Goal: Browse casually

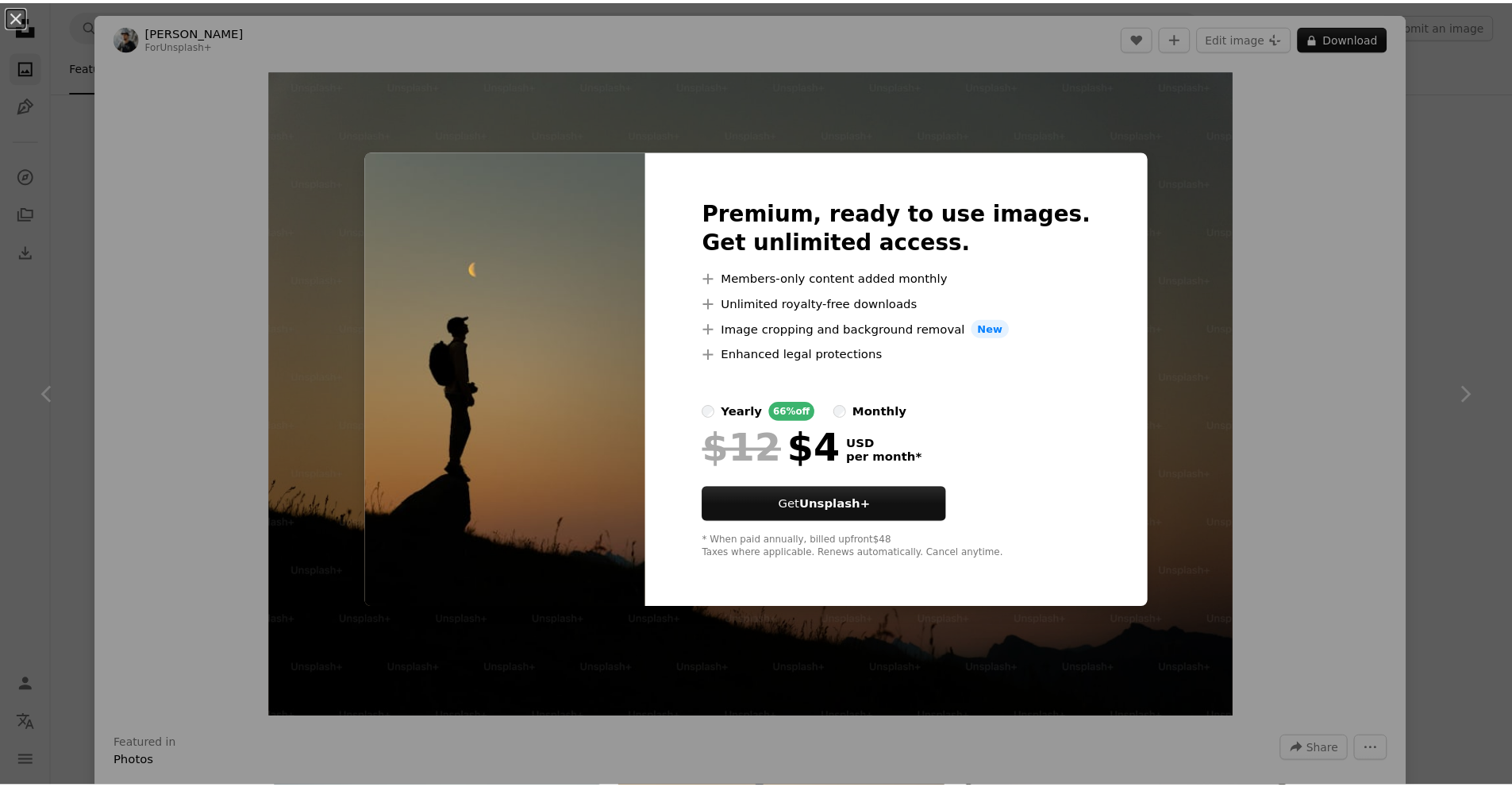
scroll to position [529, 0]
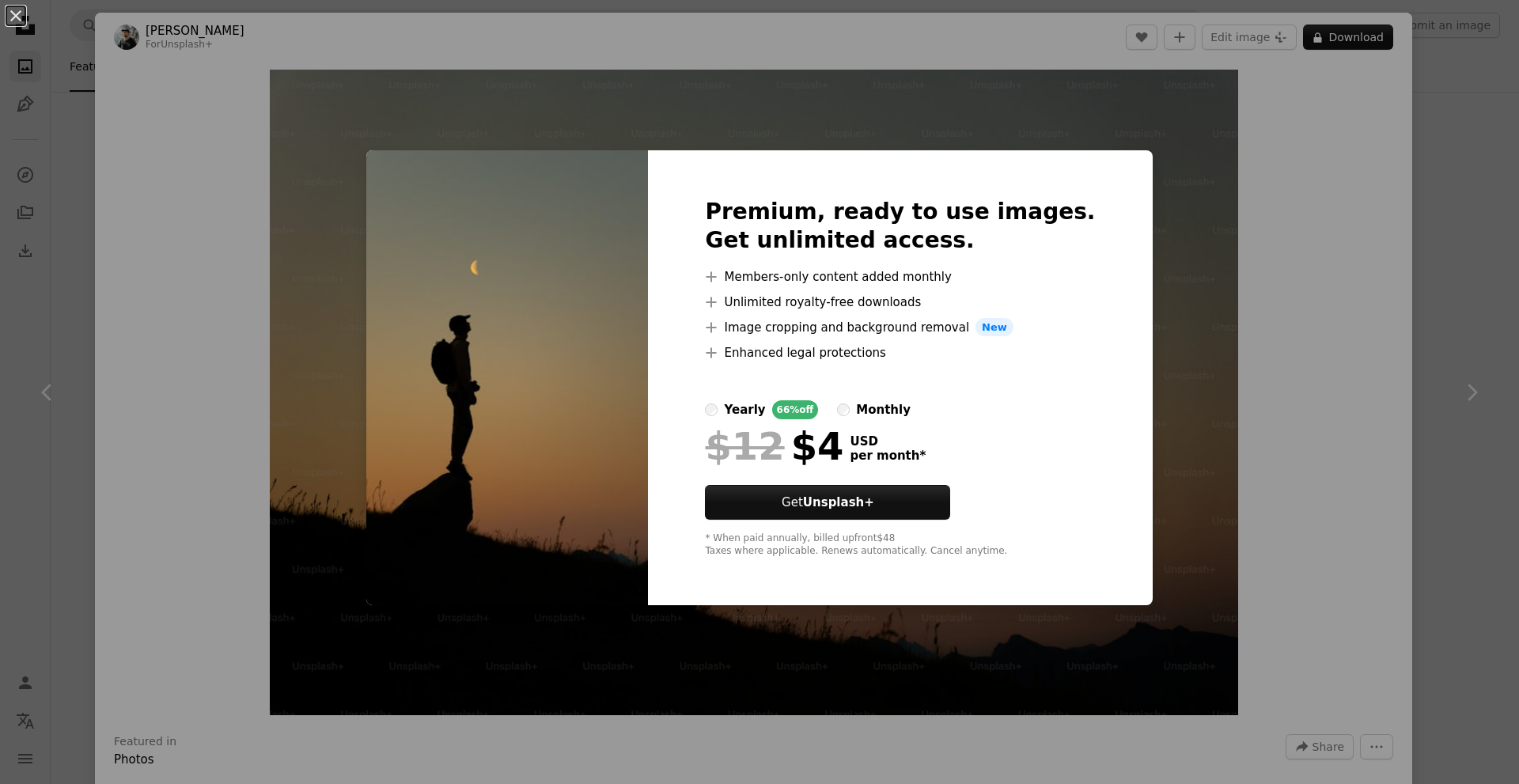
click at [1284, 349] on div "An X shape Premium, ready to use images. Get unlimited access. A plus sign Memb…" at bounding box center [759, 392] width 1519 height 784
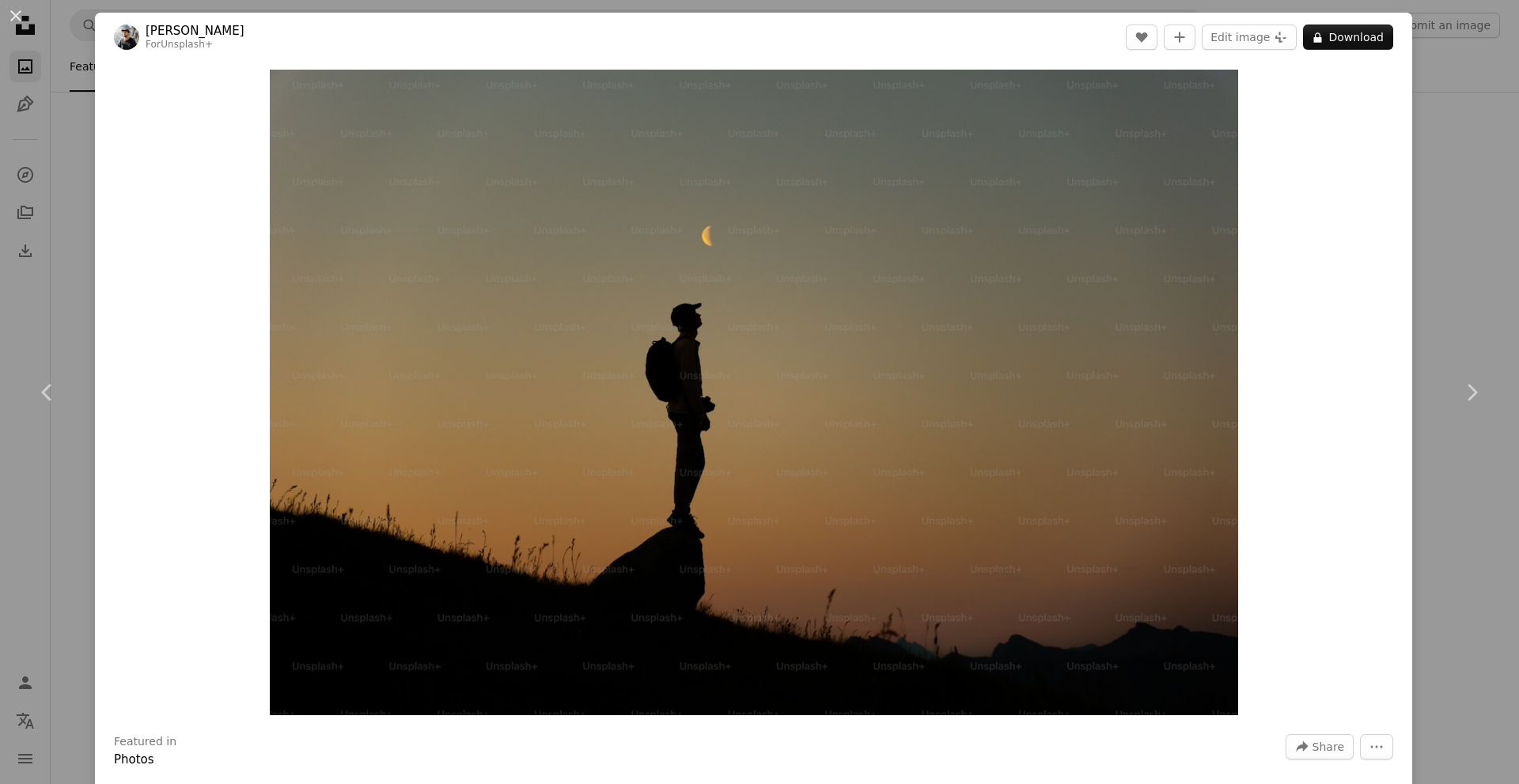
click at [1477, 121] on div "An X shape Chevron left Chevron right [PERSON_NAME] For Unsplash+ A heart A plu…" at bounding box center [759, 392] width 1519 height 784
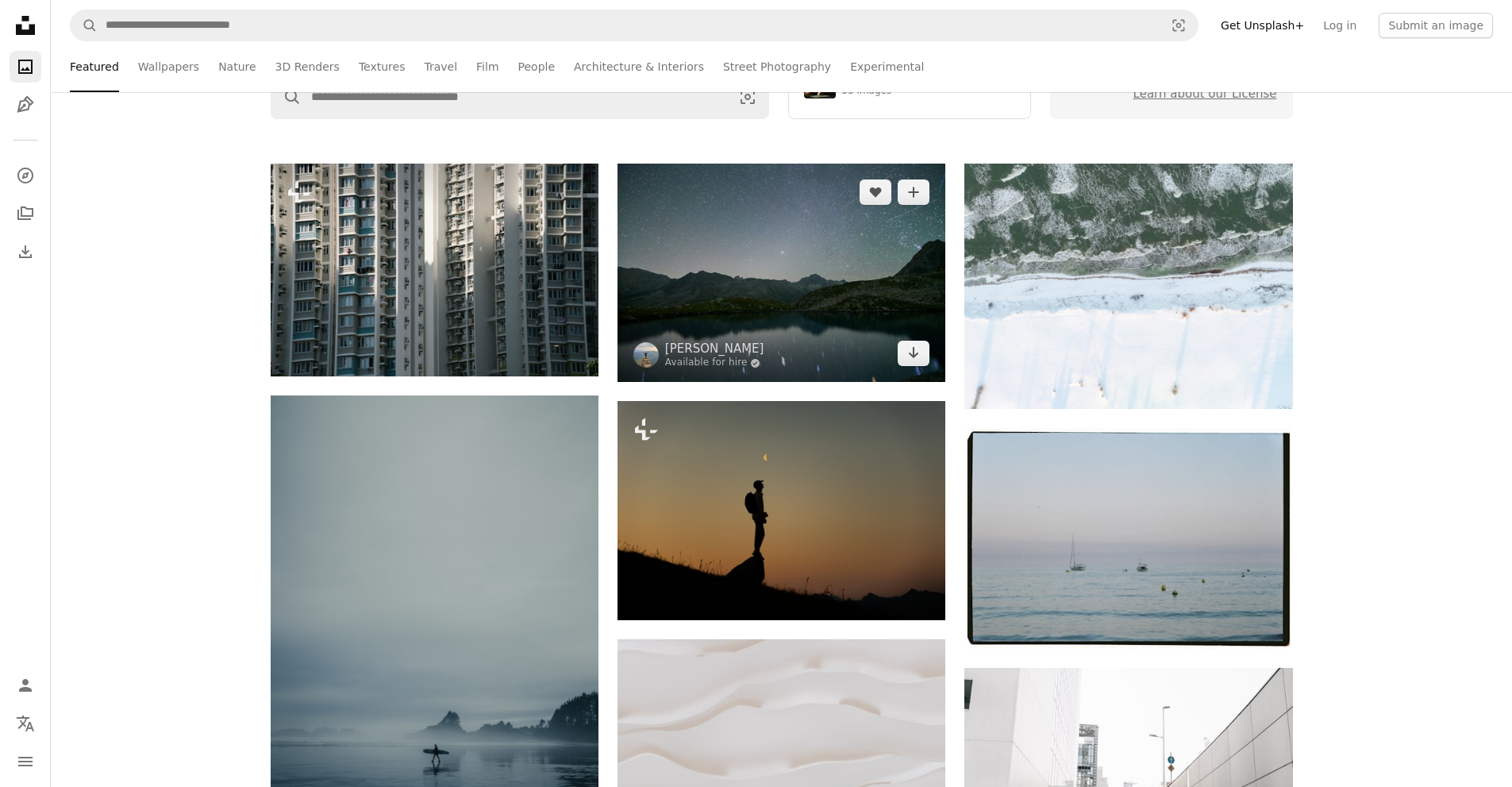
scroll to position [529, 0]
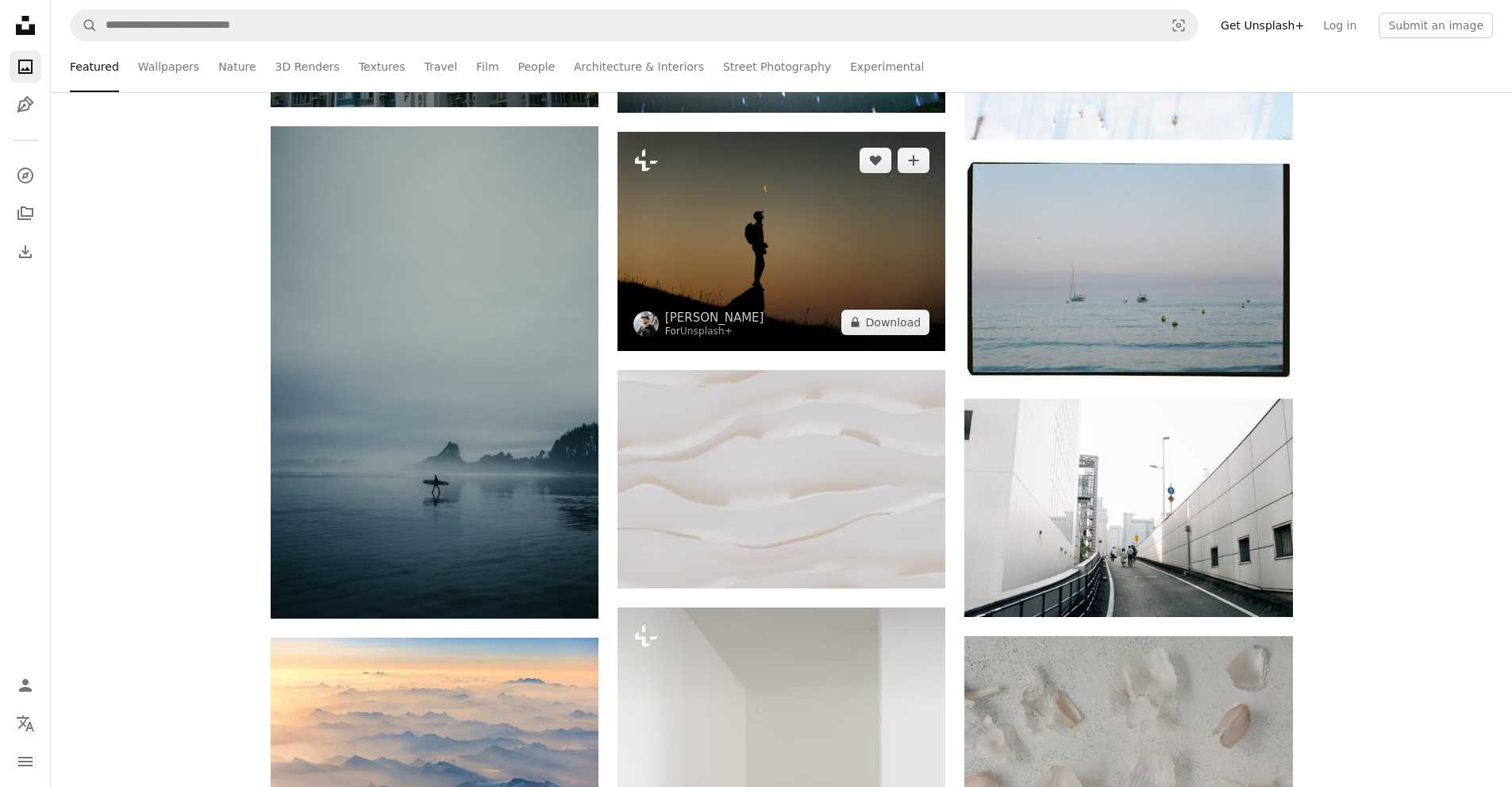
click at [651, 161] on icon at bounding box center [646, 160] width 23 height 22
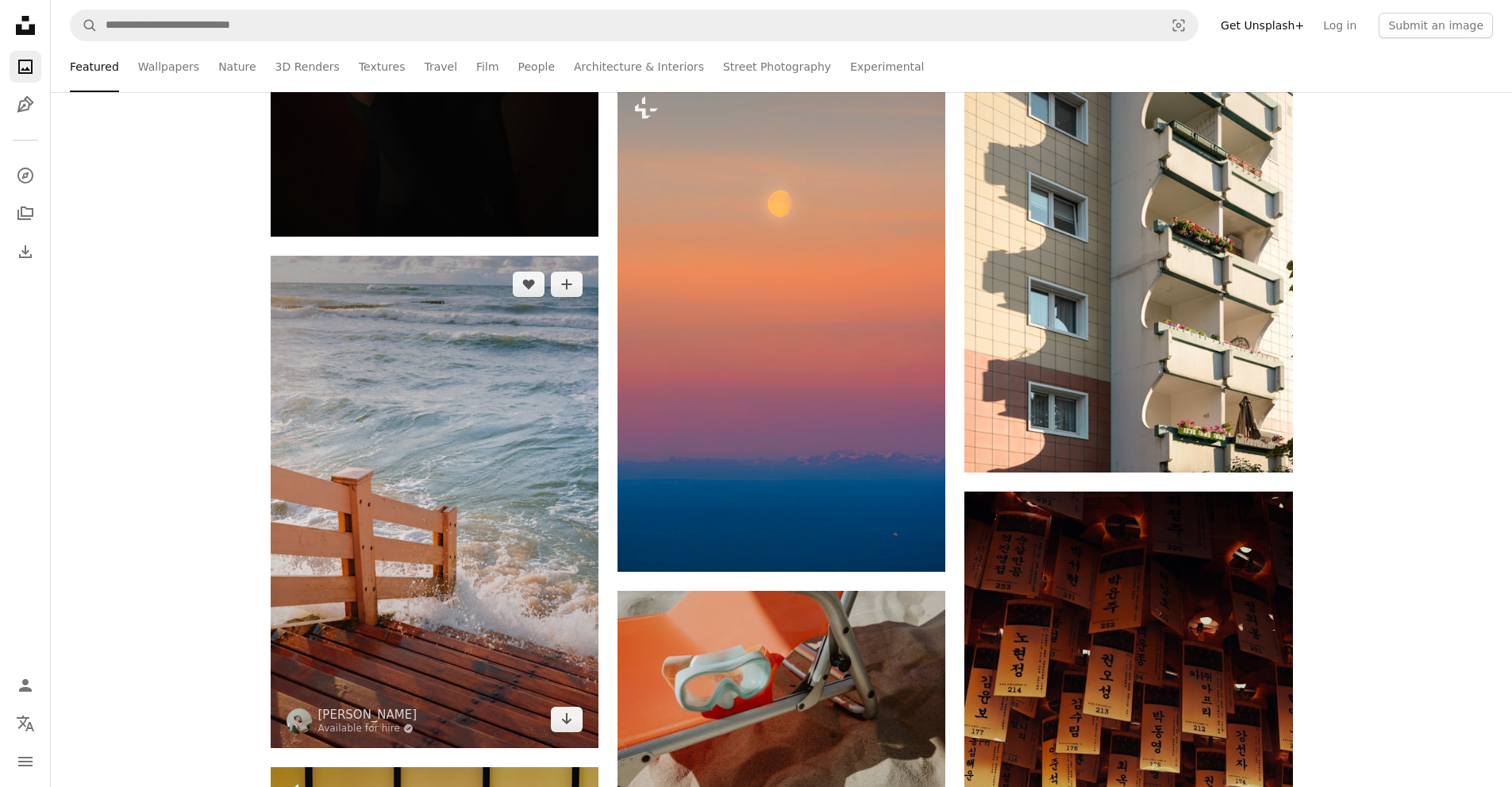
scroll to position [5292, 0]
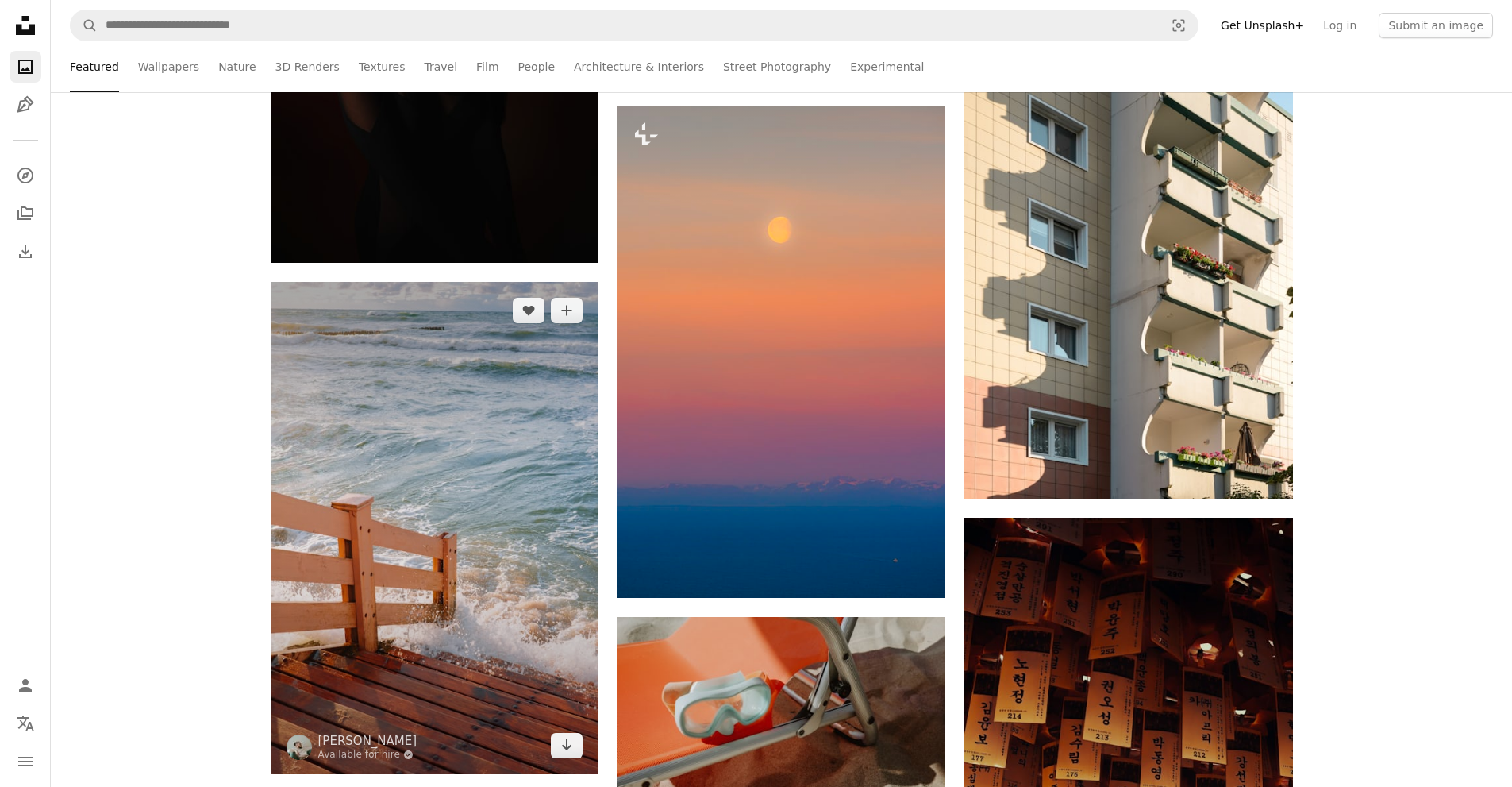
click at [402, 394] on img at bounding box center [435, 528] width 328 height 492
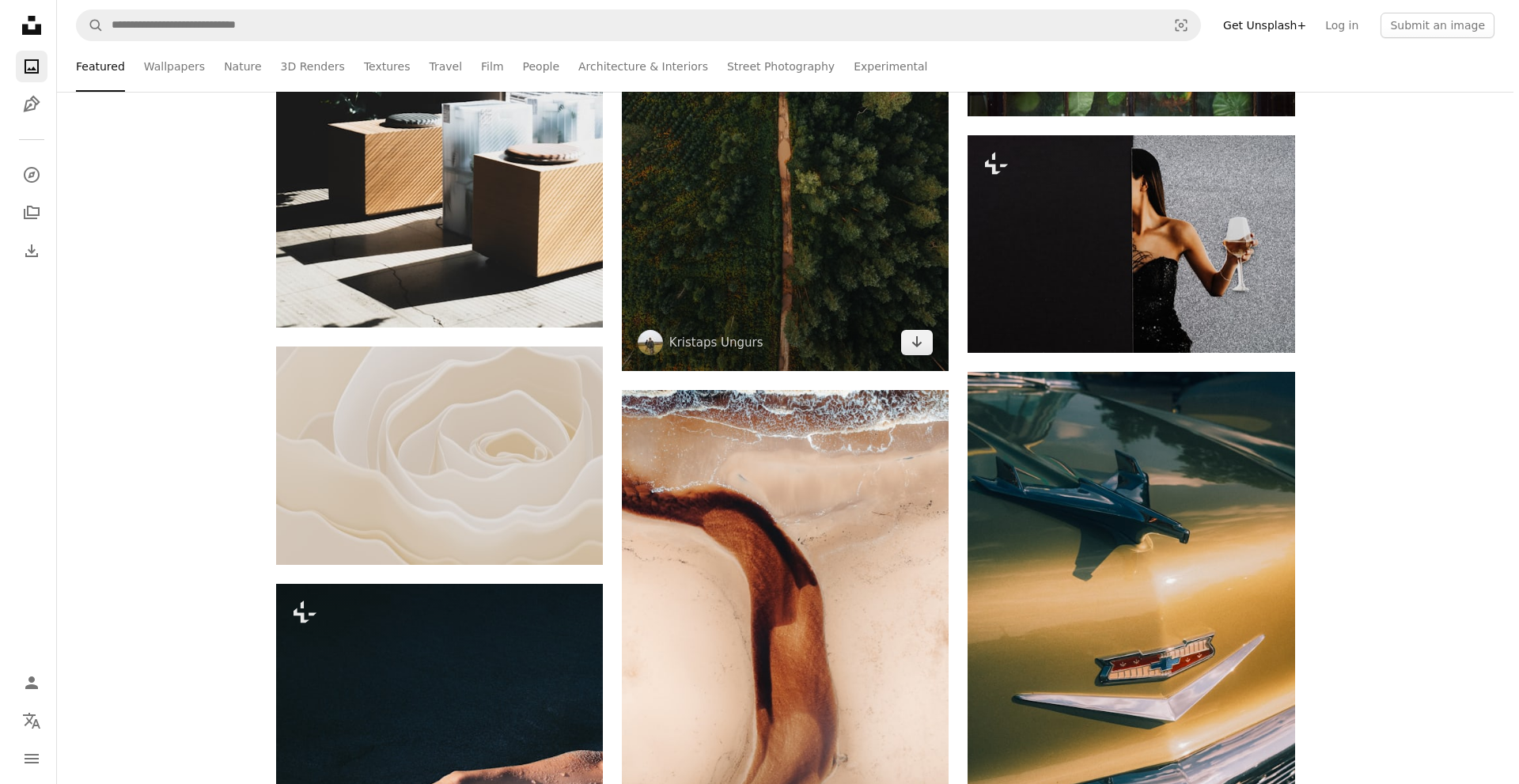
scroll to position [6853, 0]
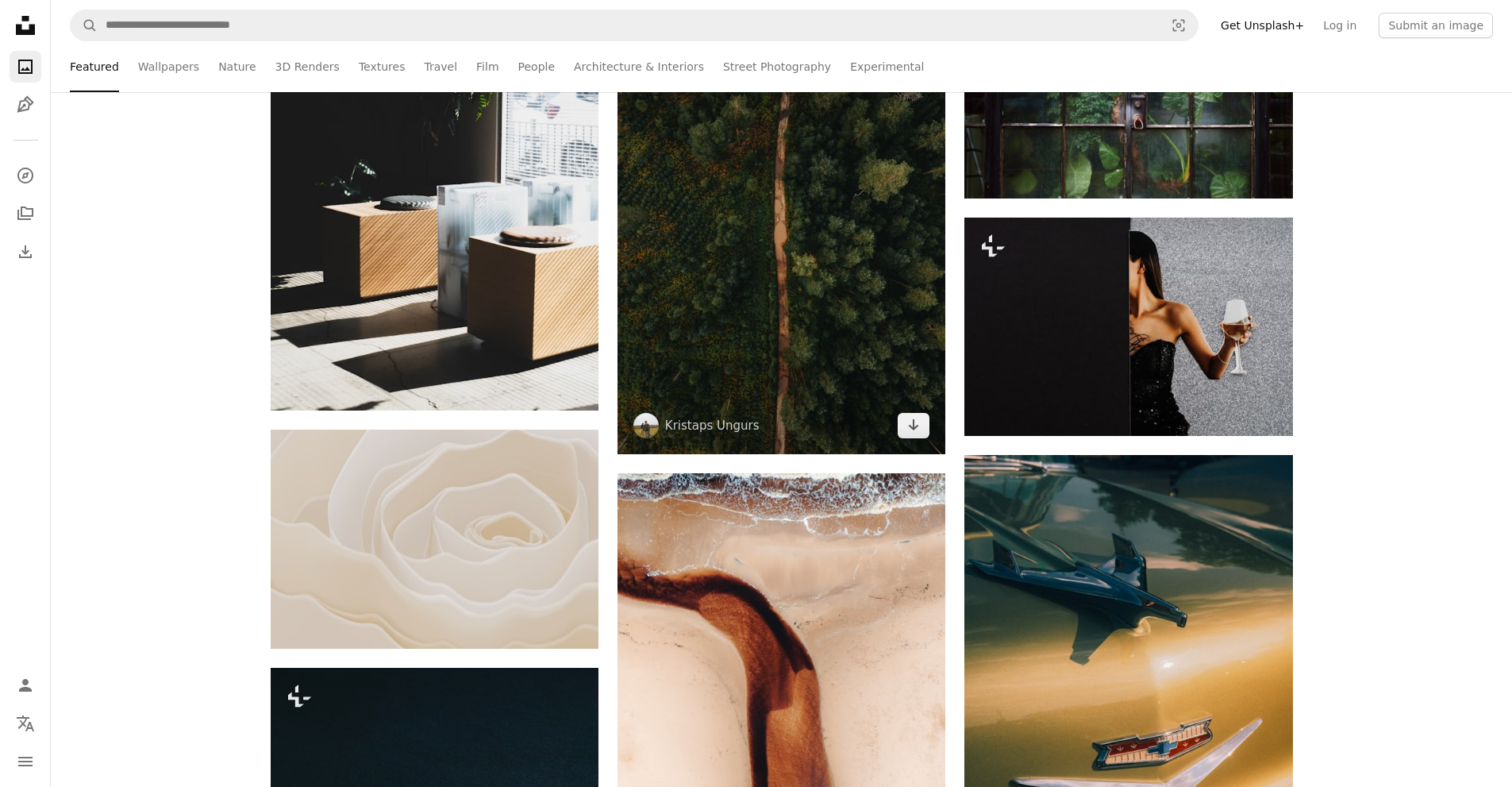
click at [835, 227] on img at bounding box center [781, 235] width 328 height 438
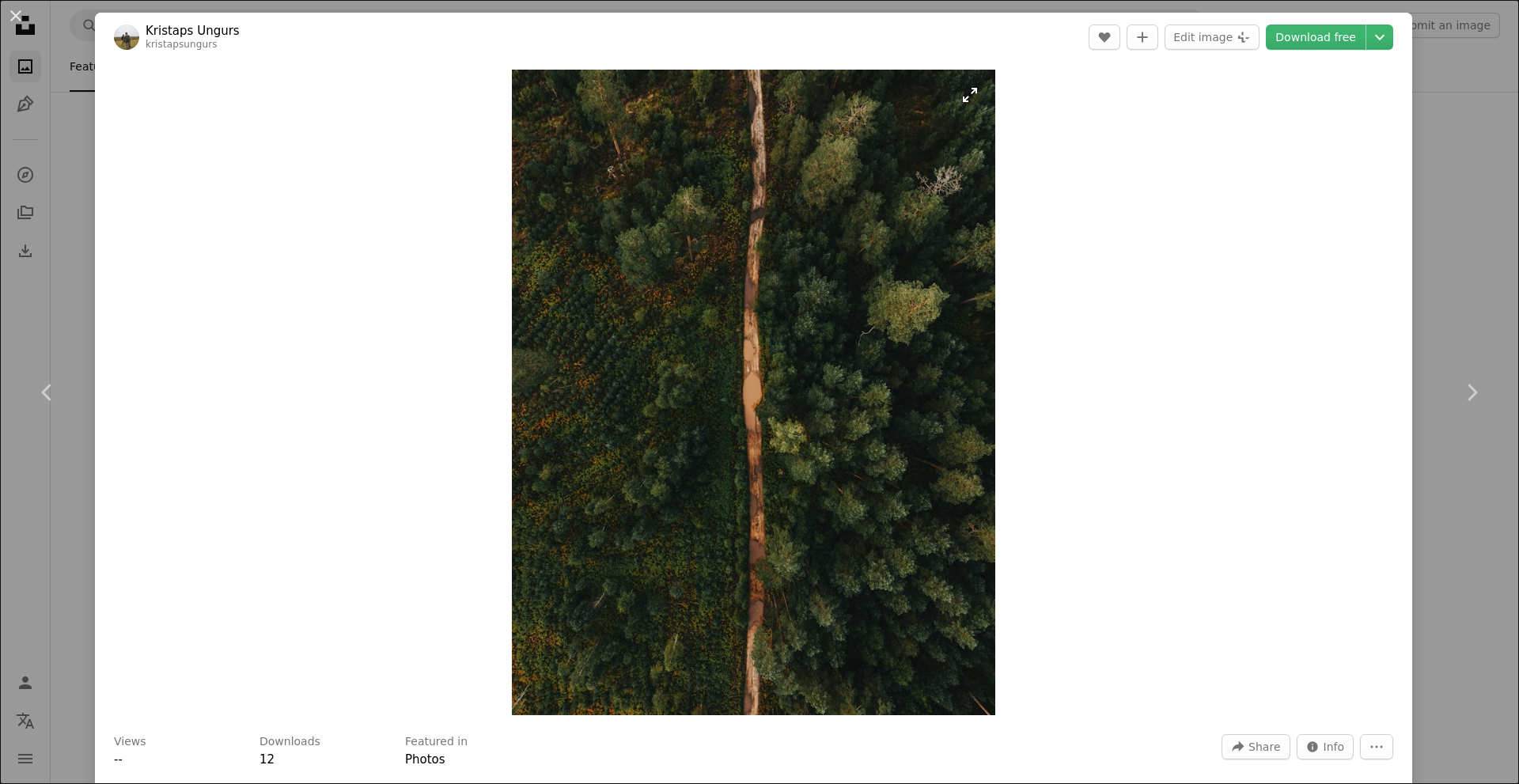
click at [613, 252] on img "Zoom in on this image" at bounding box center [753, 392] width 483 height 645
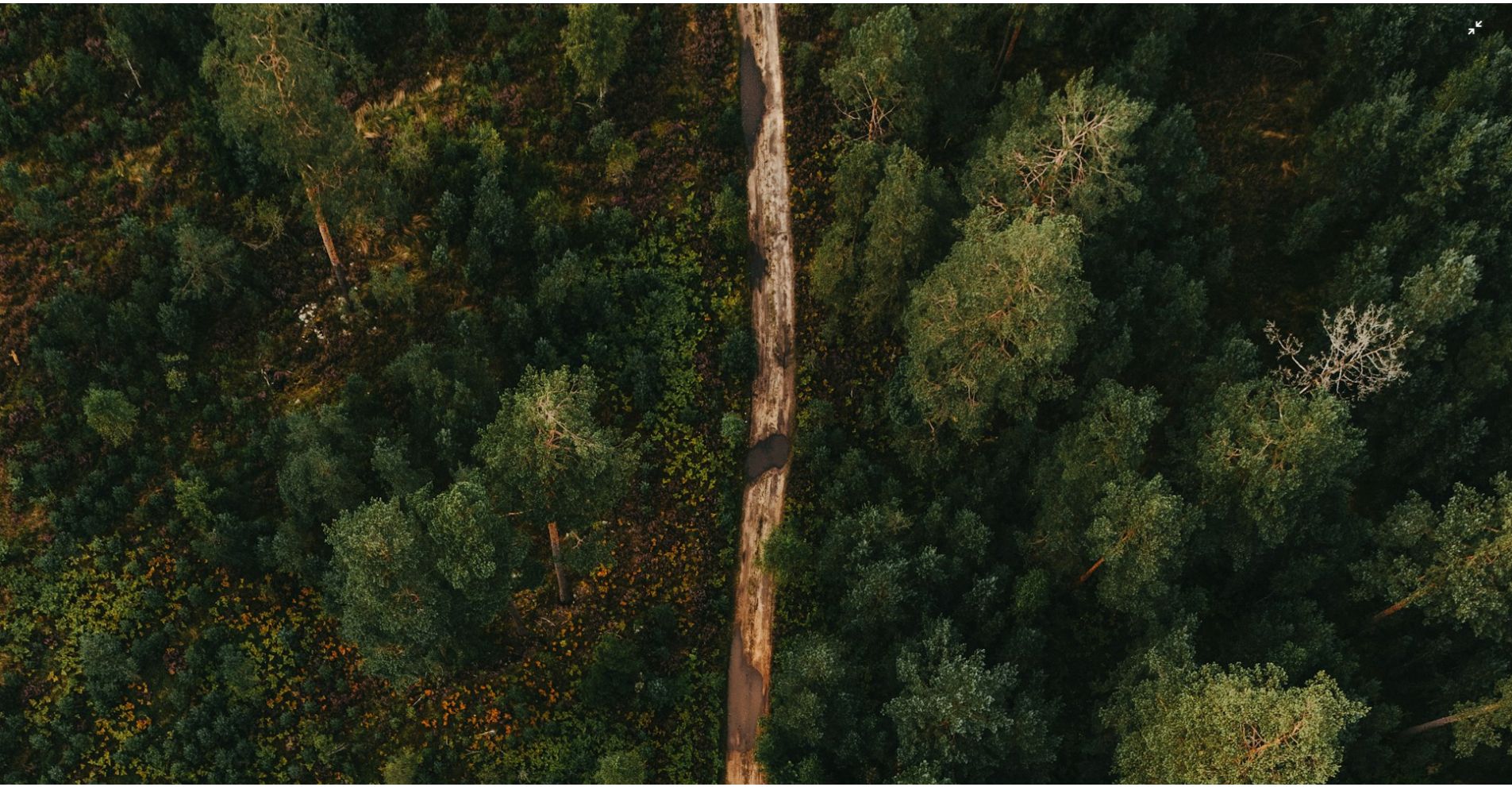
scroll to position [611, 0]
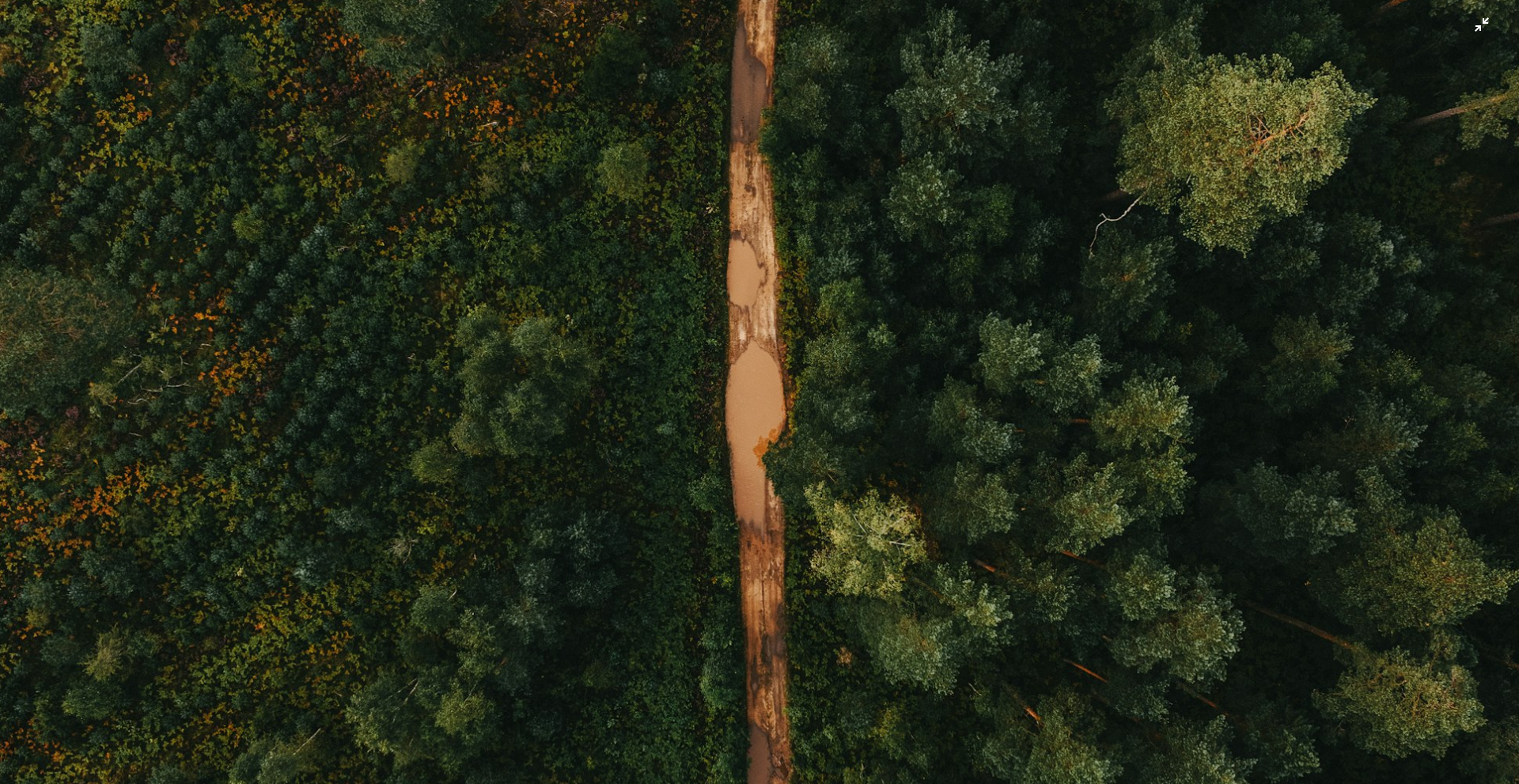
click at [506, 201] on img "Zoom out on this image" at bounding box center [759, 405] width 1521 height 2030
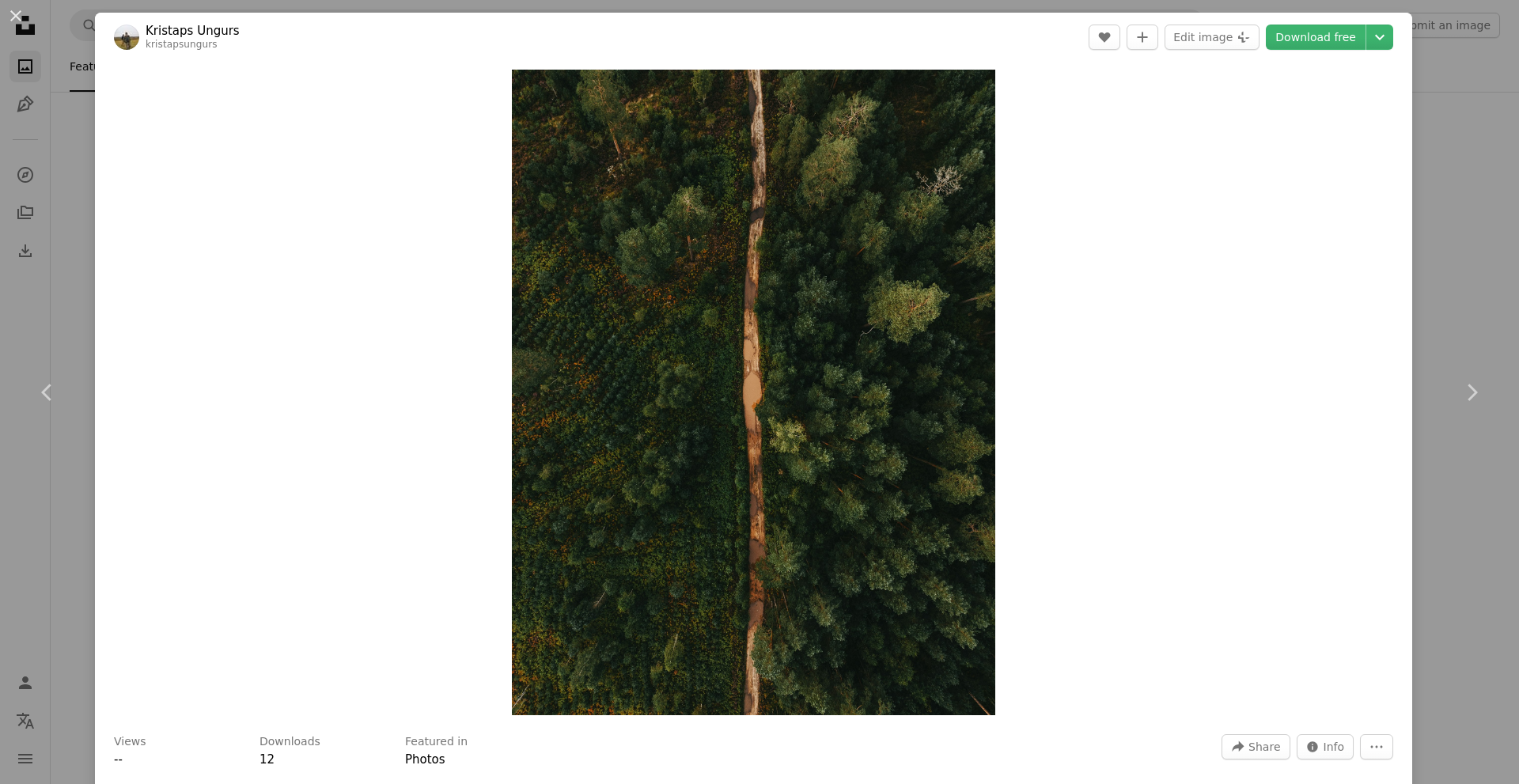
click at [56, 166] on div "An X shape Chevron left Chevron right Kristaps Ungurs kristapsungurs A heart A …" at bounding box center [759, 392] width 1519 height 784
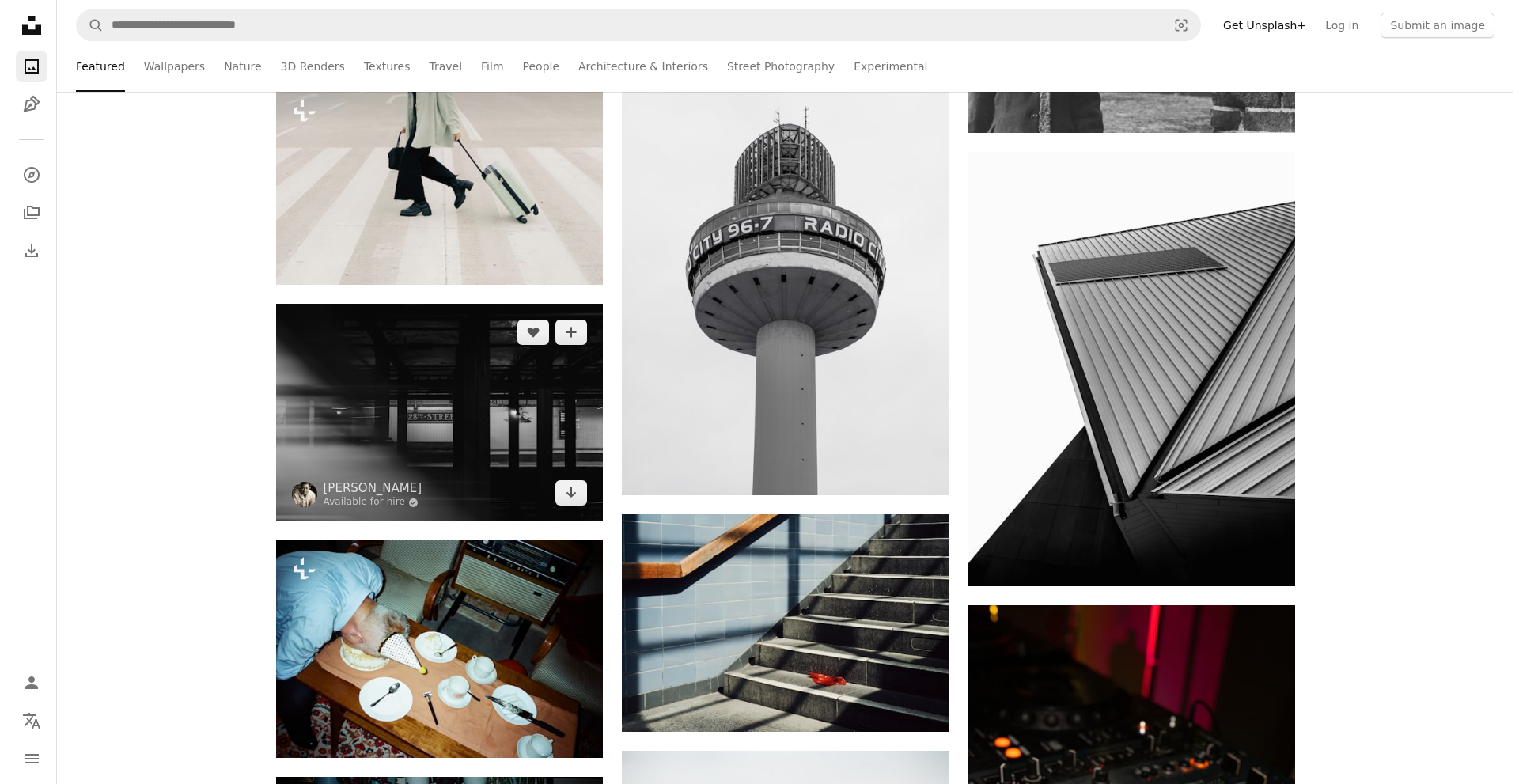
scroll to position [9358, 0]
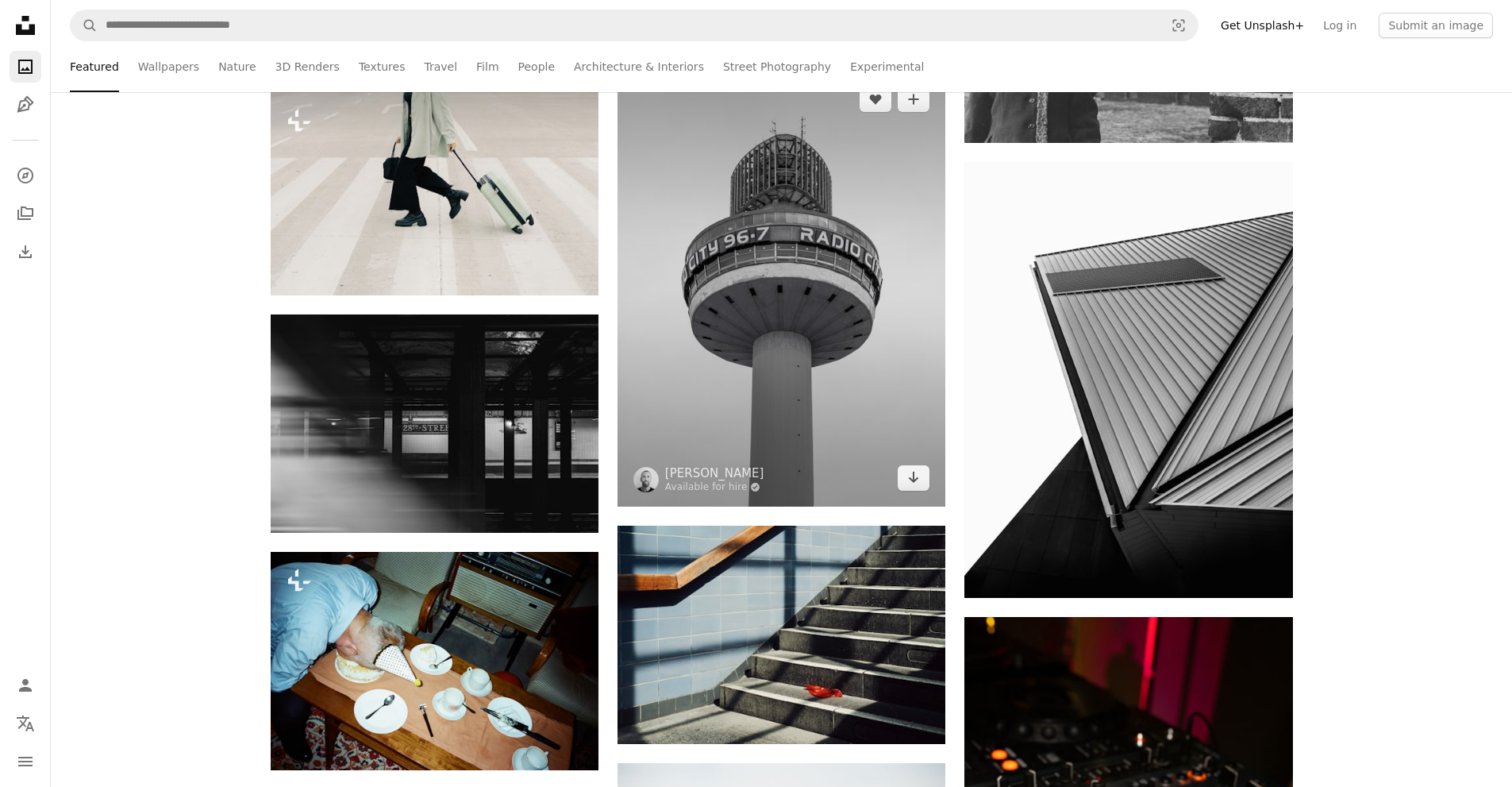
click at [699, 397] on img at bounding box center [781, 289] width 328 height 436
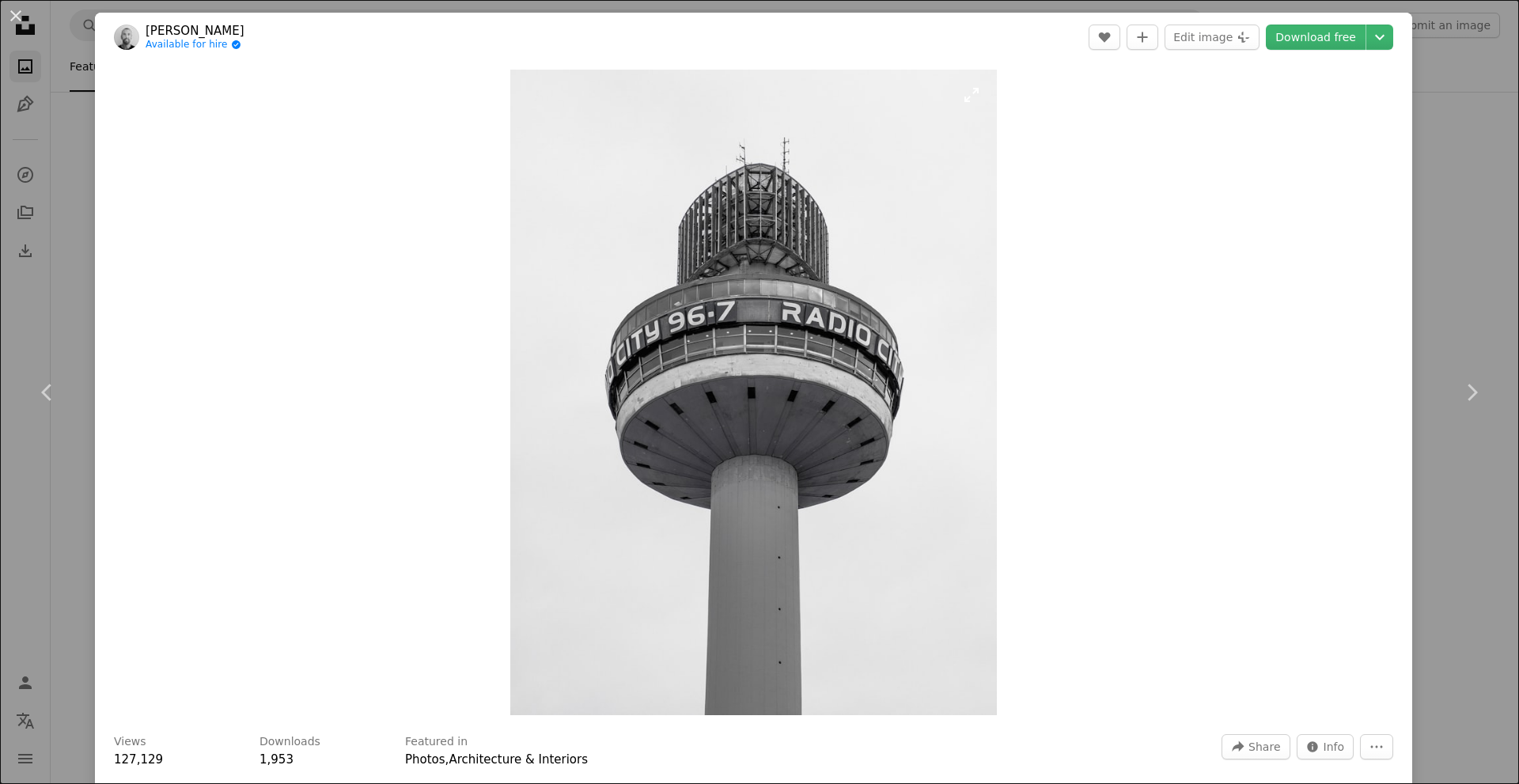
click at [726, 268] on img "Zoom in on this image" at bounding box center [752, 392] width 486 height 645
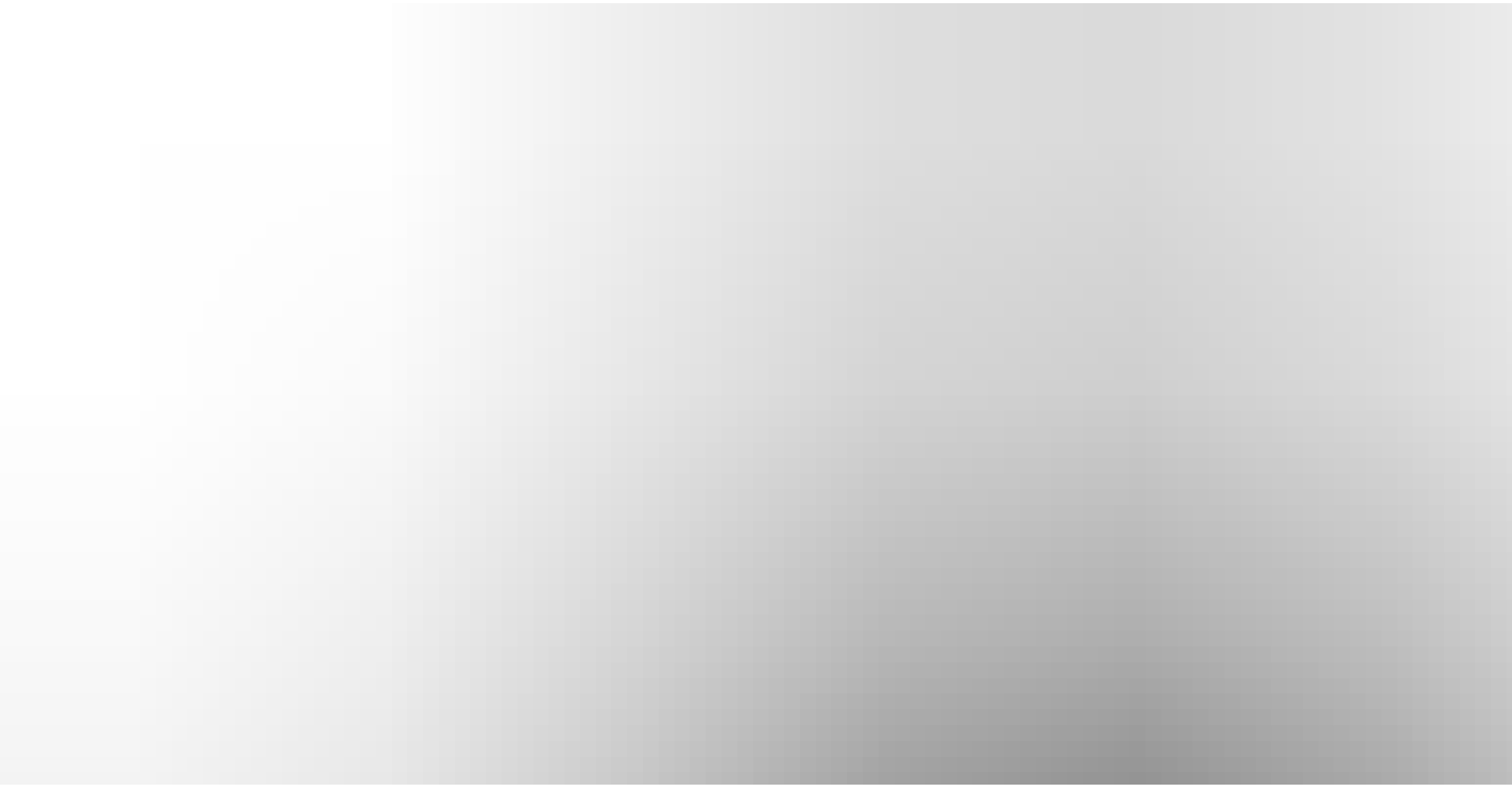
scroll to position [604, 0]
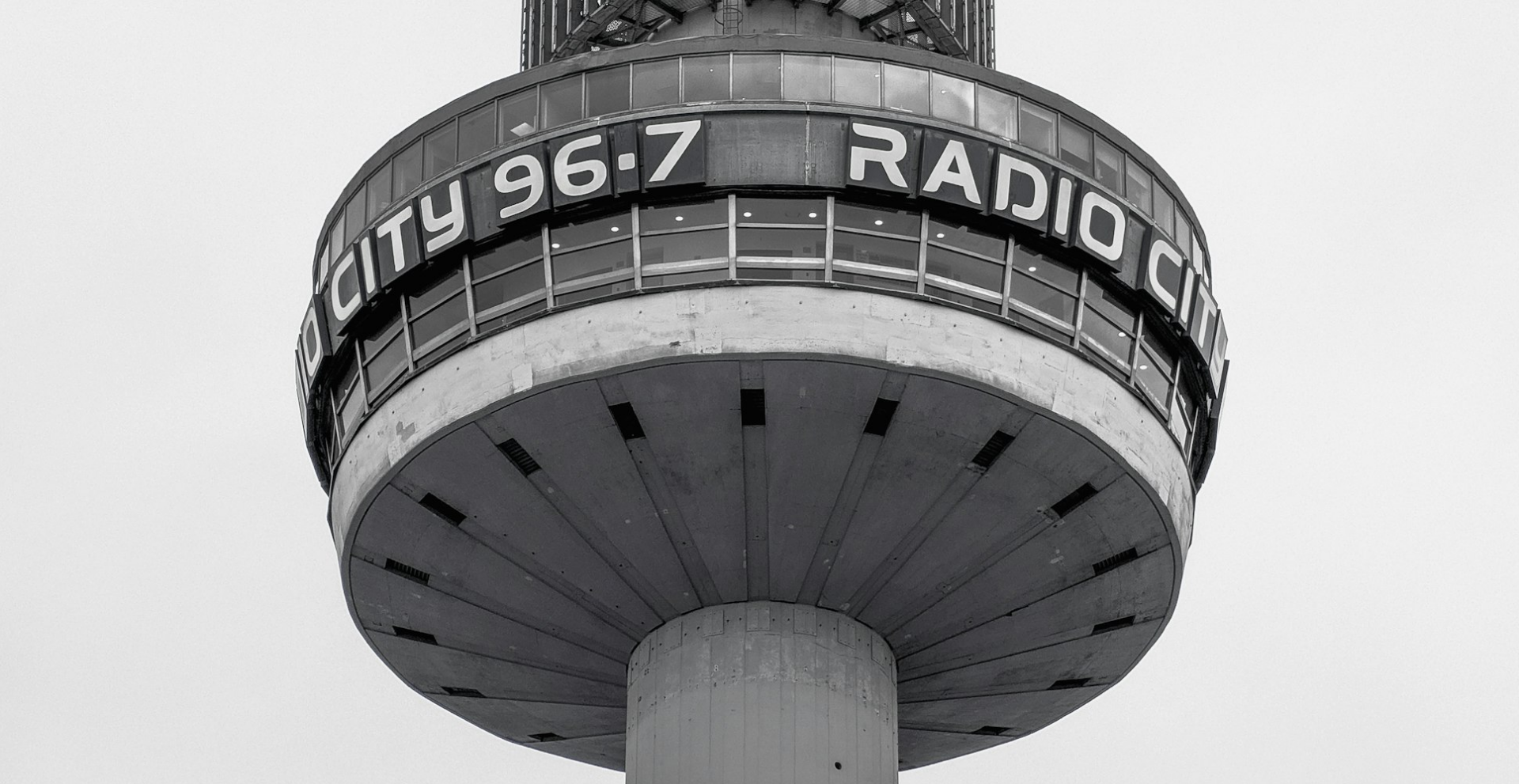
click at [1047, 320] on img "Zoom out on this image" at bounding box center [759, 406] width 1521 height 2018
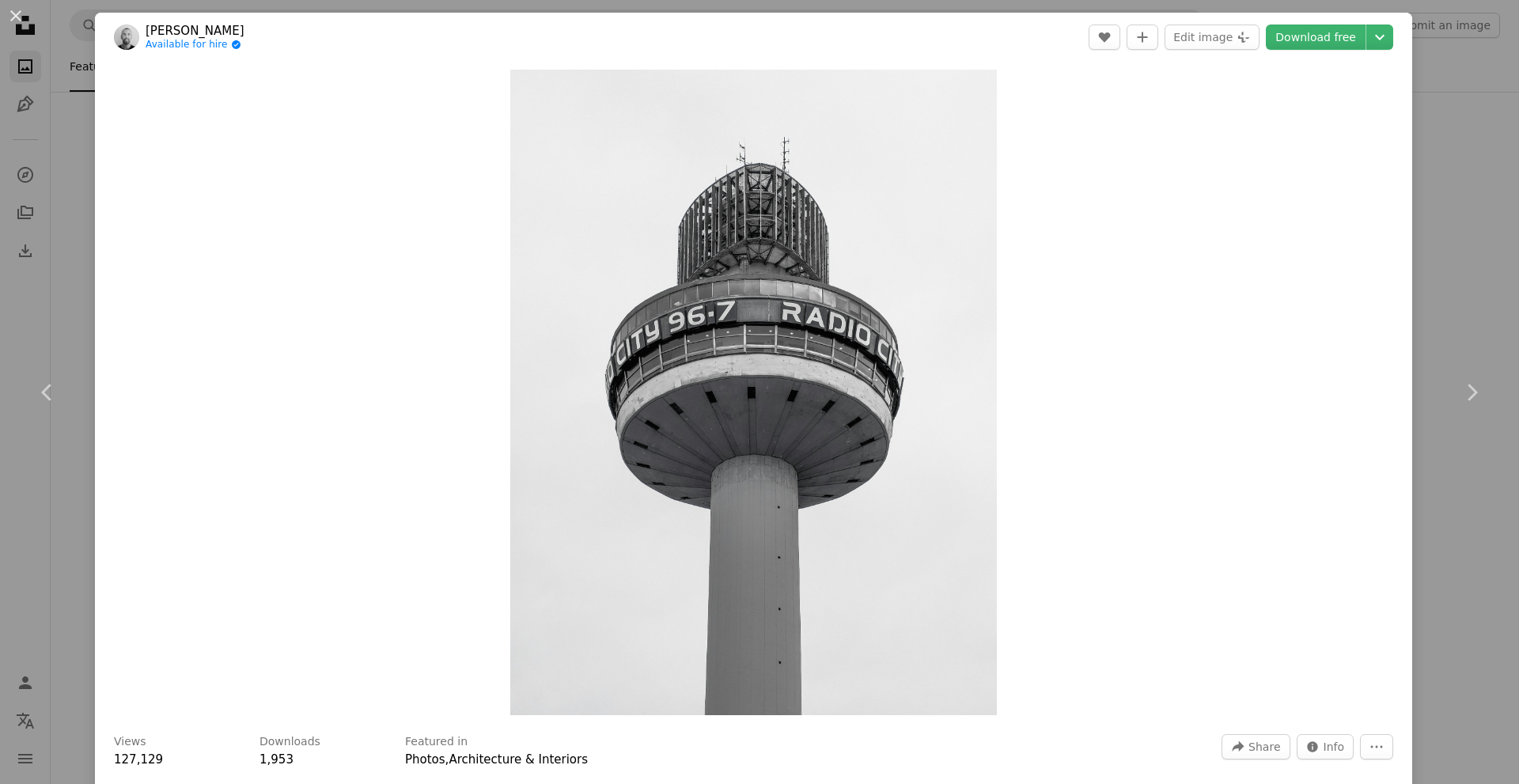
click at [1447, 90] on div "An X shape Chevron left Chevron right [PERSON_NAME] Available for hire A checkm…" at bounding box center [759, 392] width 1519 height 784
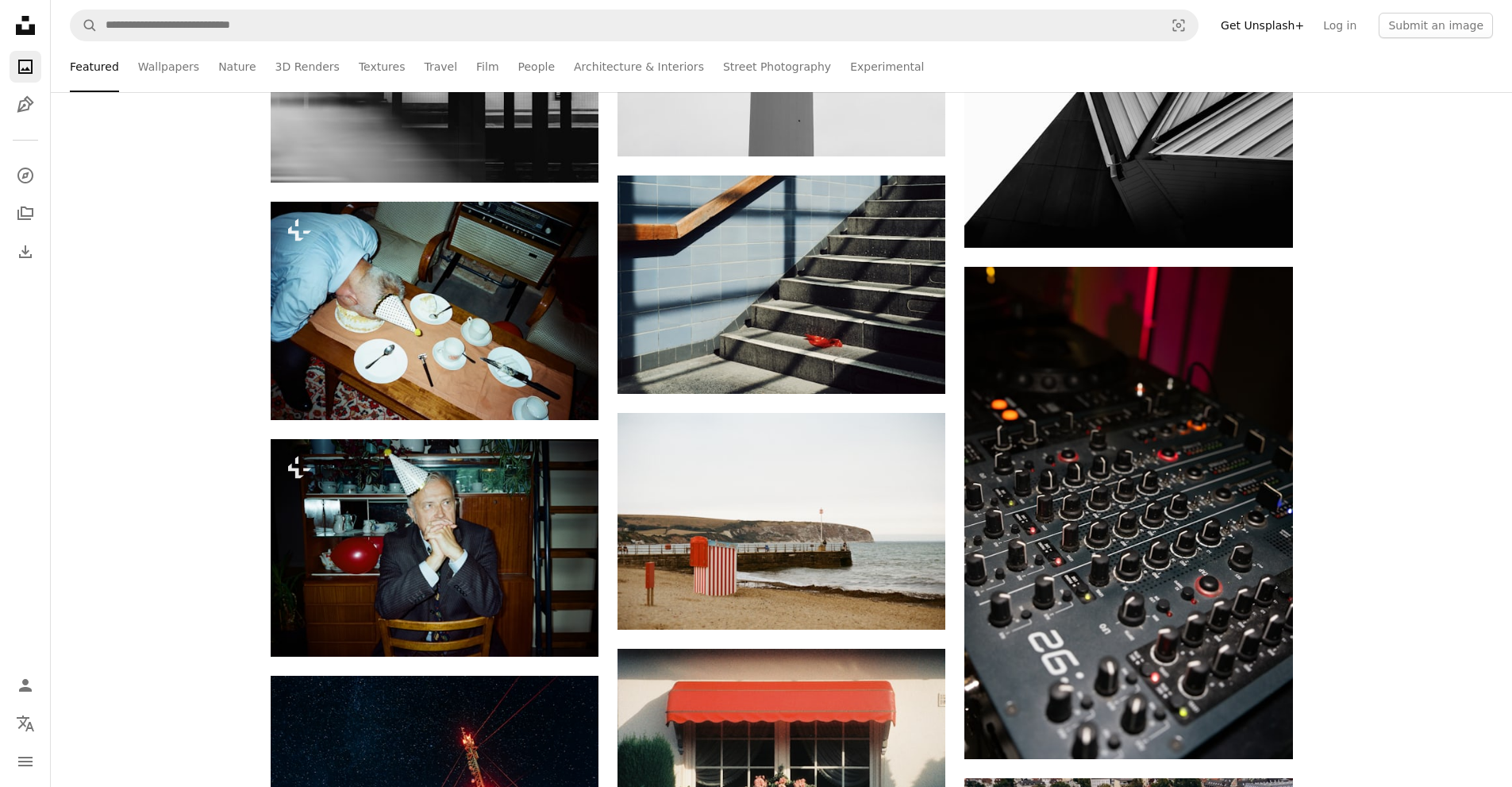
scroll to position [10187, 0]
